Goal: Entertainment & Leisure: Consume media (video, audio)

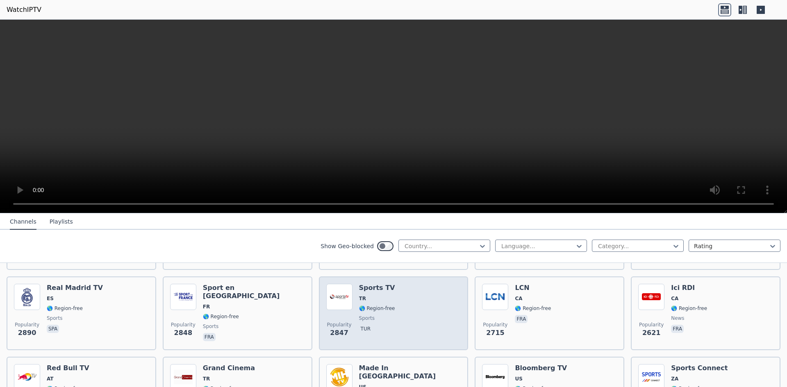
scroll to position [246, 0]
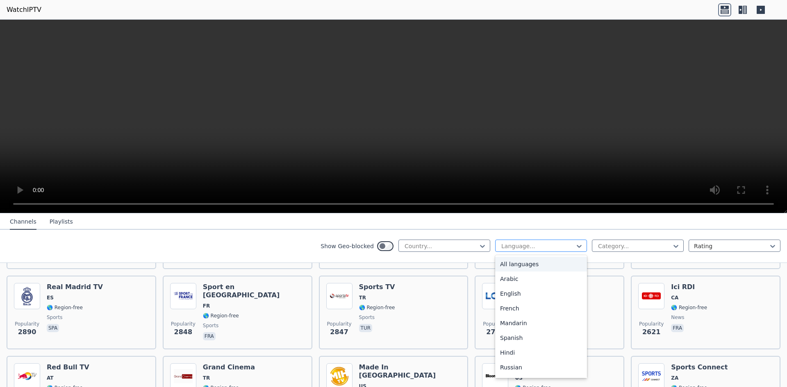
click at [530, 248] on div at bounding box center [537, 246] width 75 height 8
type input "*"
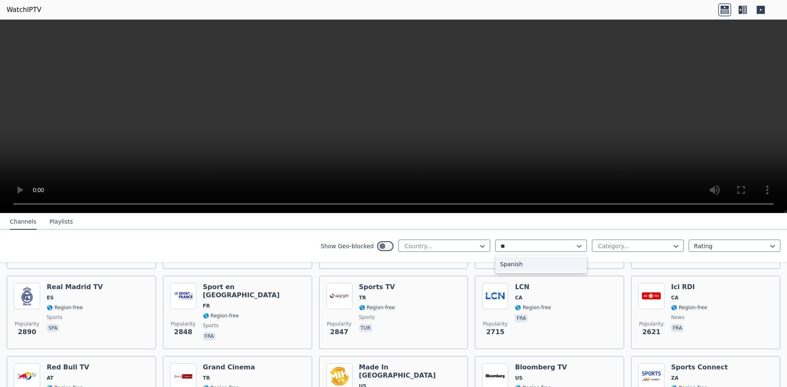
type input "***"
click at [549, 271] on div "Spanish" at bounding box center [541, 264] width 92 height 15
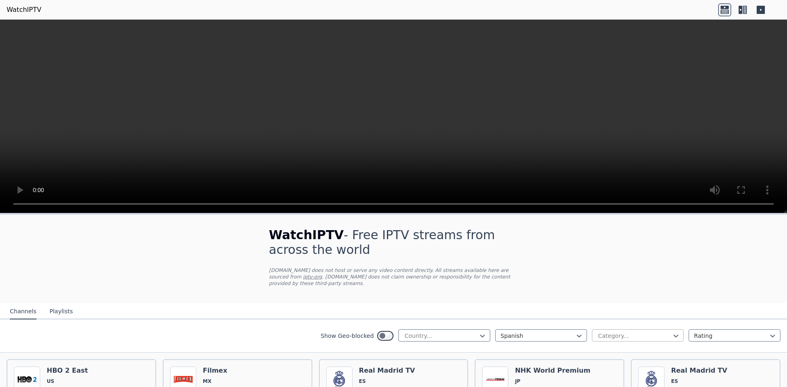
drag, startPoint x: 611, startPoint y: 341, endPoint x: 616, endPoint y: 327, distance: 15.2
click at [612, 340] on div "Show Geo-blocked Country... Spanish Category... Rating" at bounding box center [393, 336] width 787 height 33
click at [616, 332] on div at bounding box center [634, 336] width 75 height 8
type input "*"
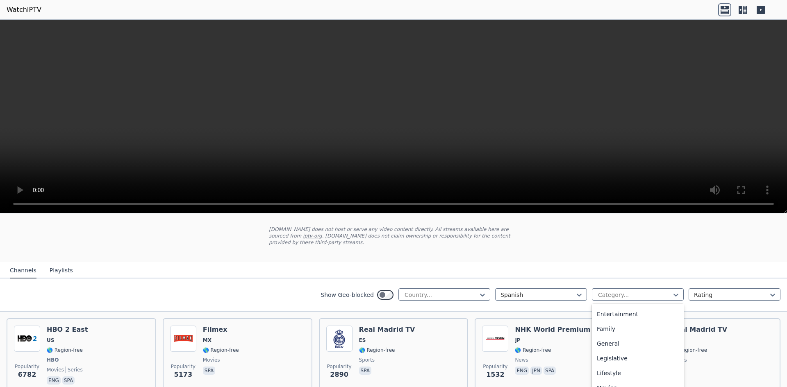
scroll to position [41, 0]
click at [608, 279] on div "Show Geo-blocked Country... Spanish Category... Rating" at bounding box center [393, 295] width 787 height 33
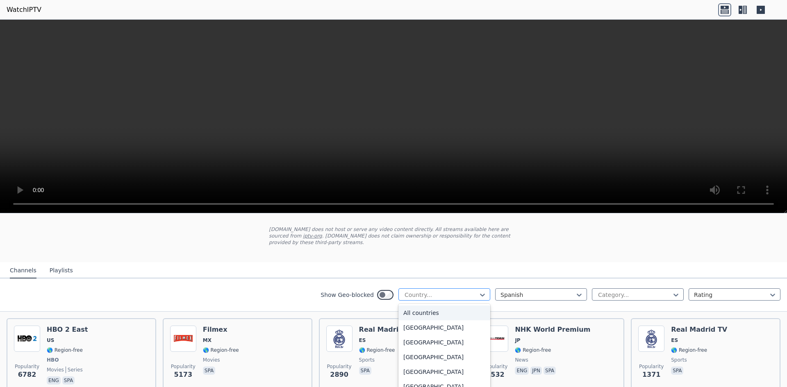
click at [445, 291] on div at bounding box center [441, 295] width 75 height 8
type input "****"
click at [445, 306] on div "[GEOGRAPHIC_DATA]" at bounding box center [444, 313] width 92 height 15
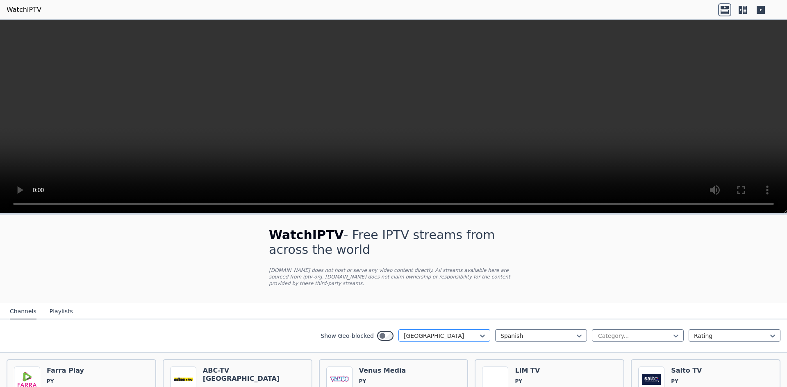
click at [451, 332] on div at bounding box center [441, 336] width 75 height 8
click at [626, 334] on div "Category..." at bounding box center [638, 335] width 92 height 12
type input "***"
click at [618, 347] on div "Sports" at bounding box center [638, 354] width 92 height 15
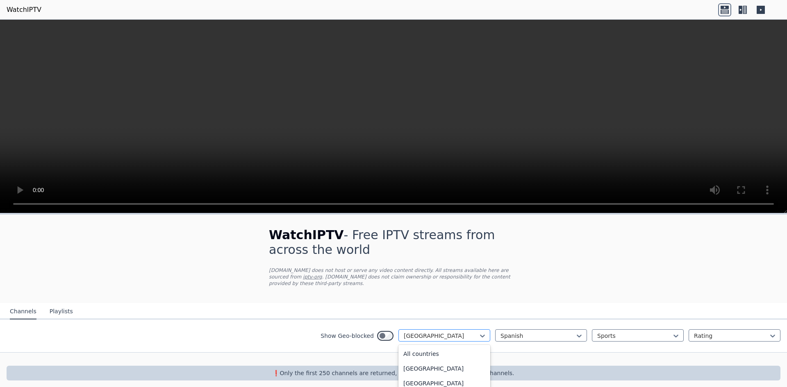
click at [438, 332] on div at bounding box center [441, 336] width 75 height 8
type input "*"
click at [441, 349] on div "All countries" at bounding box center [444, 354] width 92 height 15
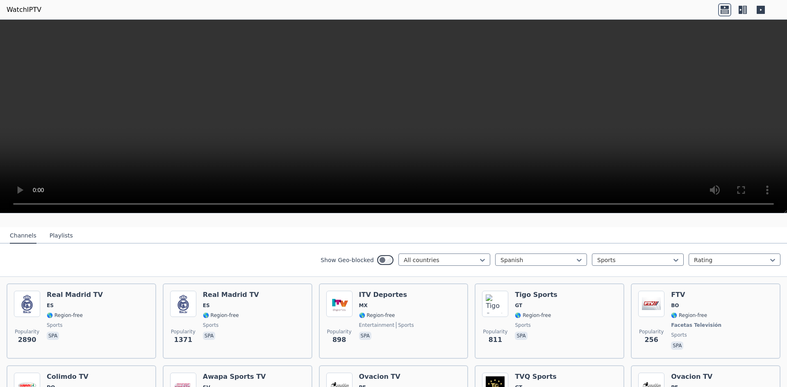
scroll to position [41, 0]
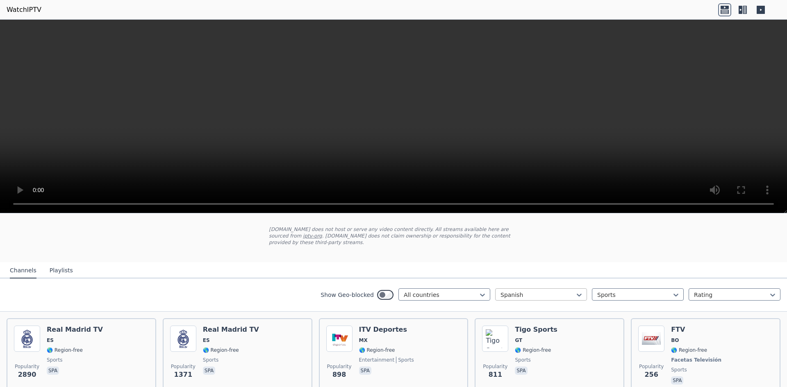
click at [527, 291] on div at bounding box center [537, 295] width 75 height 8
click at [516, 306] on div "All languages" at bounding box center [541, 313] width 92 height 15
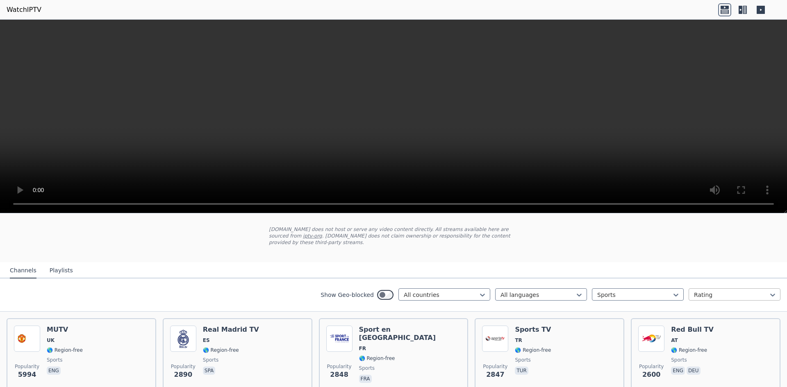
click at [696, 291] on div at bounding box center [731, 295] width 75 height 8
click at [697, 291] on div at bounding box center [731, 295] width 75 height 8
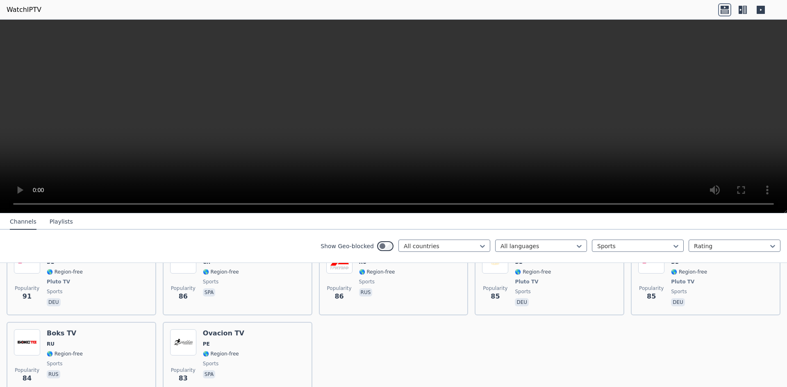
scroll to position [1736, 0]
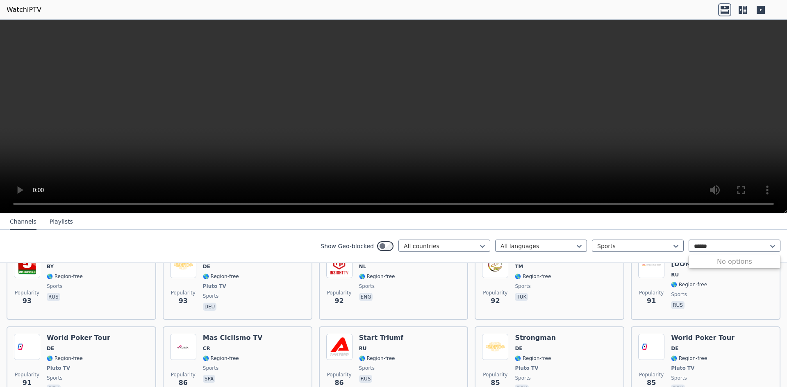
type input "******"
click at [654, 246] on div at bounding box center [634, 246] width 75 height 8
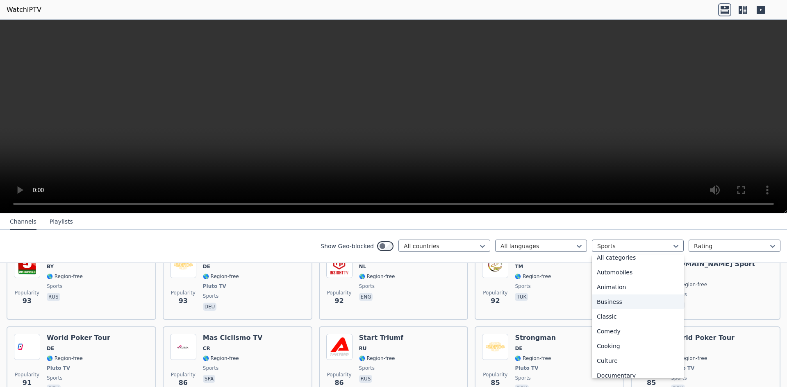
scroll to position [0, 0]
click at [636, 270] on div "All categories" at bounding box center [638, 264] width 92 height 15
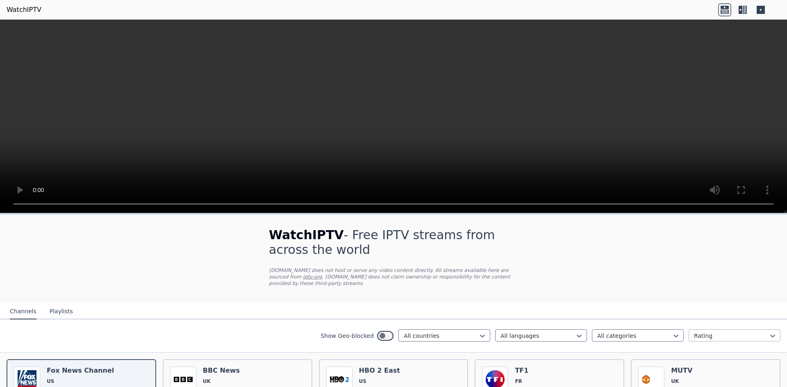
click at [711, 332] on div at bounding box center [731, 336] width 75 height 8
click at [715, 332] on div at bounding box center [731, 336] width 75 height 8
click at [706, 347] on div "Name" at bounding box center [734, 354] width 92 height 15
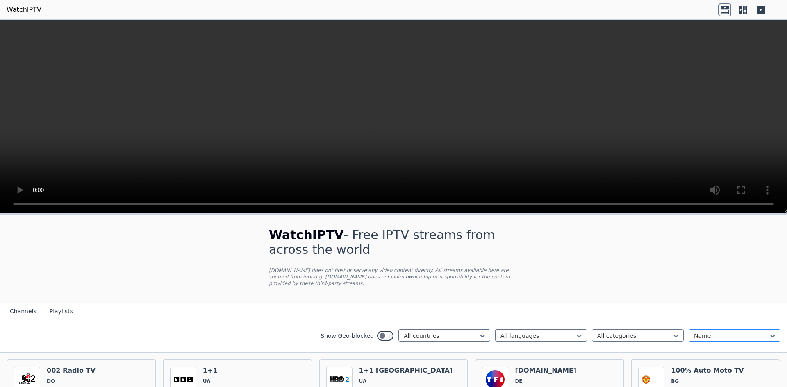
click at [713, 332] on div at bounding box center [731, 336] width 75 height 8
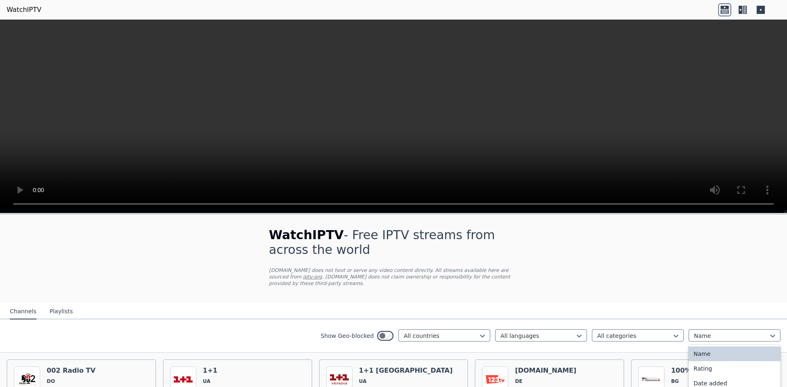
drag, startPoint x: 52, startPoint y: 306, endPoint x: 43, endPoint y: 306, distance: 8.6
click at [52, 306] on button "Playlists" at bounding box center [61, 312] width 23 height 16
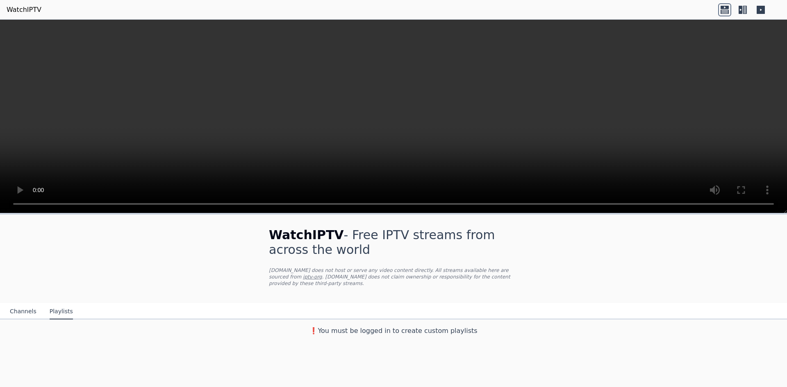
click at [23, 306] on button "Channels" at bounding box center [23, 312] width 27 height 16
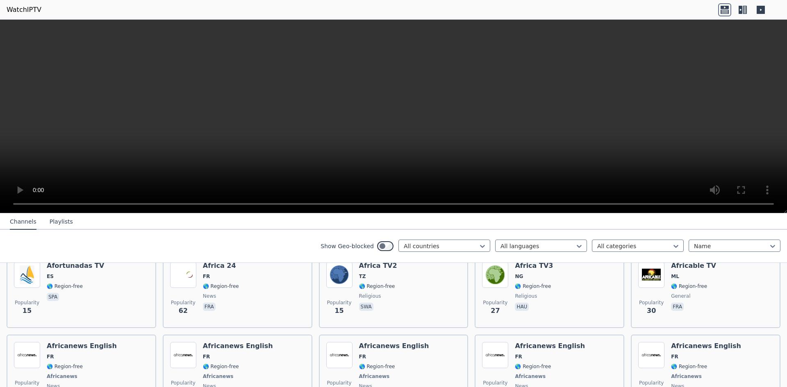
scroll to position [4050, 0]
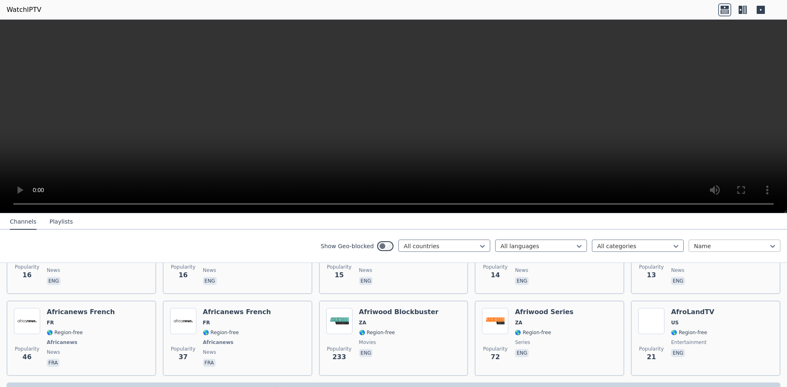
click at [708, 249] on div at bounding box center [731, 246] width 75 height 8
click at [679, 222] on nav "Channels Playlists" at bounding box center [393, 221] width 787 height 16
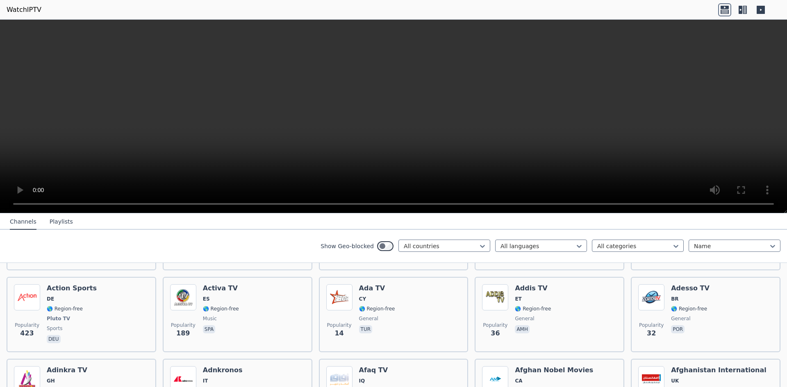
scroll to position [3599, 0]
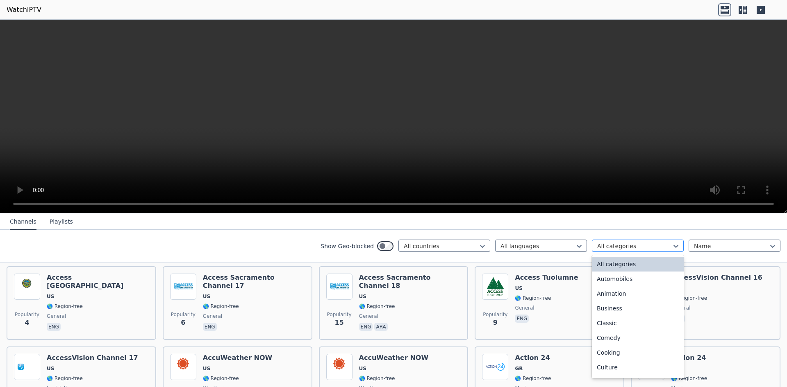
click at [600, 244] on div at bounding box center [634, 246] width 75 height 8
type input "***"
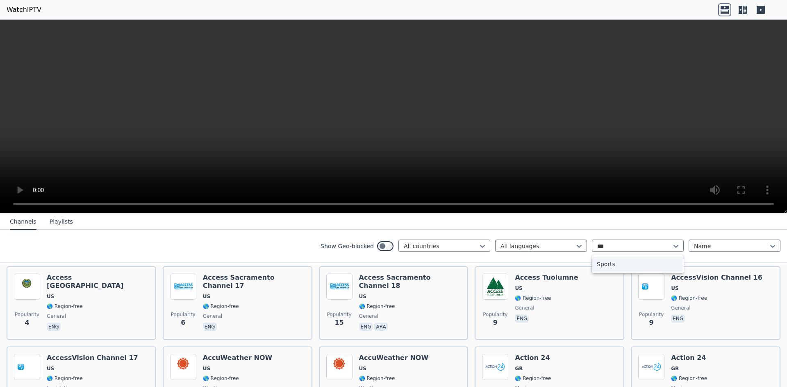
click at [610, 271] on div "Sports" at bounding box center [638, 264] width 92 height 15
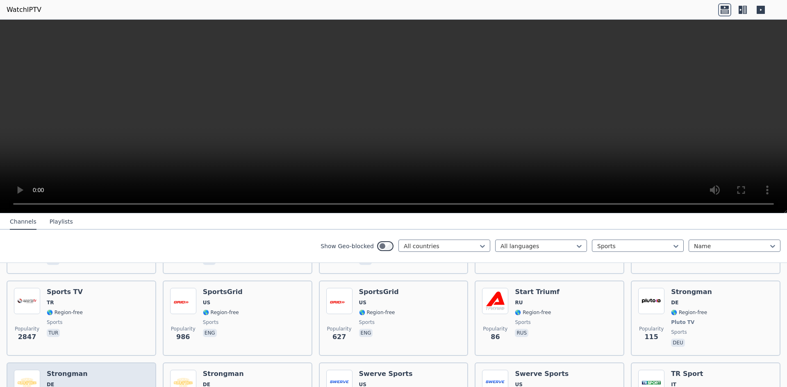
scroll to position [1475, 0]
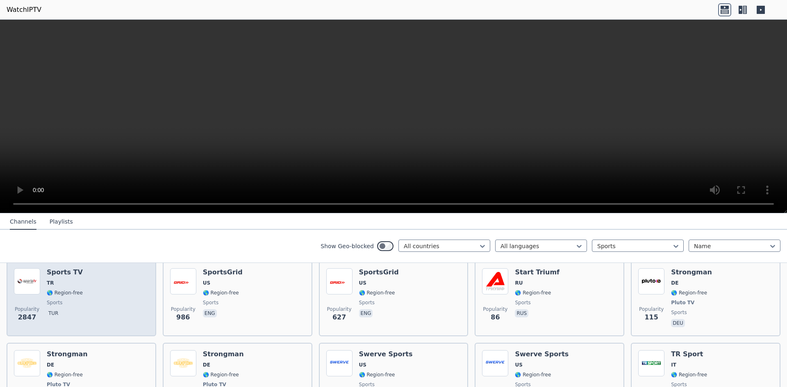
click at [93, 294] on div "Popularity 2847 Sports TV TR 🌎 Region-free sports tur" at bounding box center [81, 298] width 135 height 61
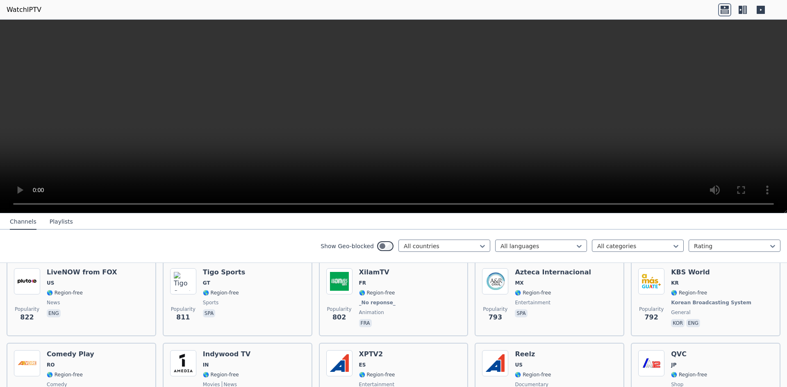
scroll to position [1477, 0]
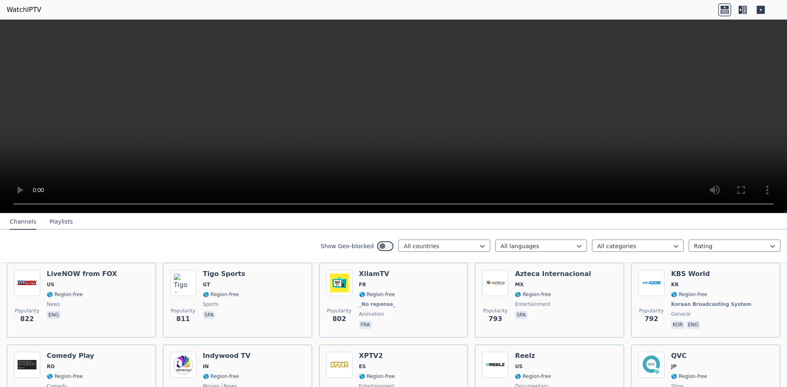
drag, startPoint x: 3, startPoint y: 0, endPoint x: 170, endPoint y: 29, distance: 168.9
click at [182, 31] on video at bounding box center [393, 117] width 787 height 194
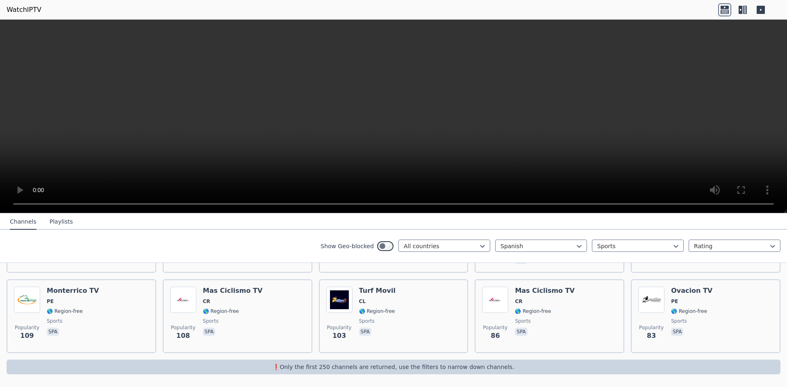
scroll to position [237, 0]
